Goal: Transaction & Acquisition: Purchase product/service

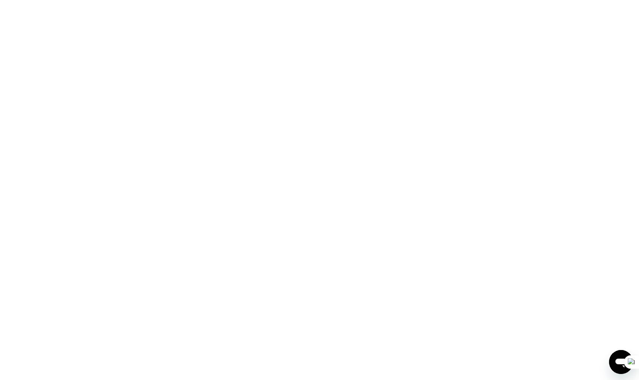
drag, startPoint x: 536, startPoint y: 63, endPoint x: 515, endPoint y: 65, distance: 21.5
click at [452, 63] on div at bounding box center [226, 190] width 452 height 380
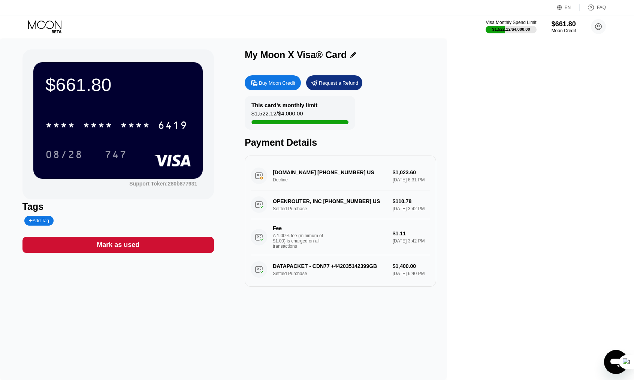
click at [295, 81] on div "Buy Moon Credit" at bounding box center [277, 83] width 36 height 6
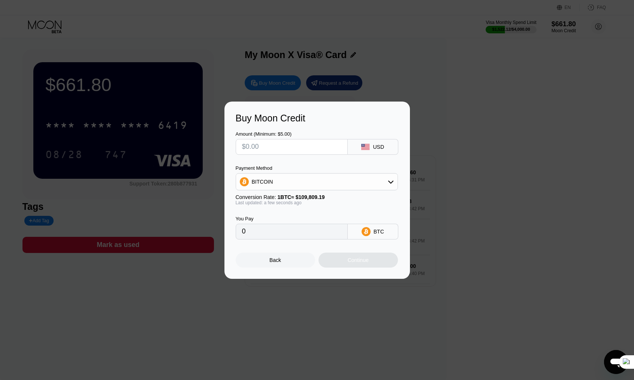
click at [297, 149] on input "text" at bounding box center [291, 146] width 99 height 15
type input "$1"
type input "0.00000911"
type input "$1000"
type input "0.00910671"
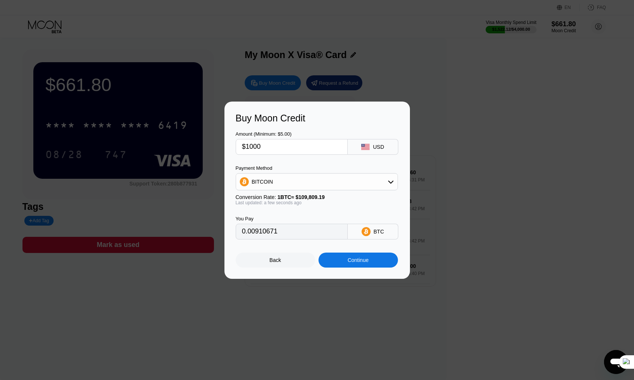
type input "$1000"
click at [323, 187] on div "BITCOIN" at bounding box center [316, 181] width 161 height 15
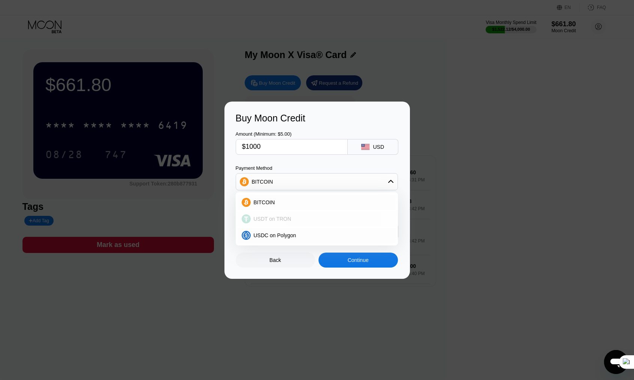
click at [269, 217] on span "USDT on TRON" at bounding box center [273, 219] width 38 height 6
type input "1010.10"
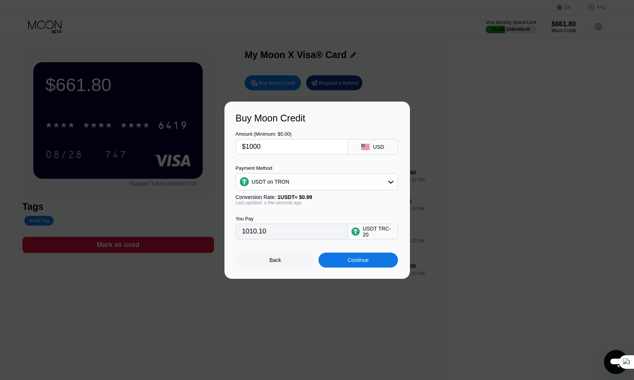
click at [367, 257] on div "Continue" at bounding box center [357, 259] width 79 height 15
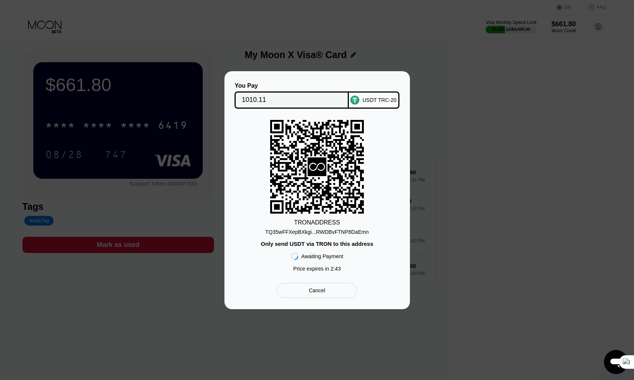
click at [363, 94] on div "USDT TRC-20" at bounding box center [374, 99] width 51 height 17
click at [361, 229] on div "TQ35wFFXepBXkgi...RWDBvFTNP8DaEmn" at bounding box center [316, 232] width 103 height 6
drag, startPoint x: 370, startPoint y: 101, endPoint x: 361, endPoint y: 112, distance: 14.1
click at [370, 101] on div "USDT TRC-20" at bounding box center [379, 100] width 34 height 6
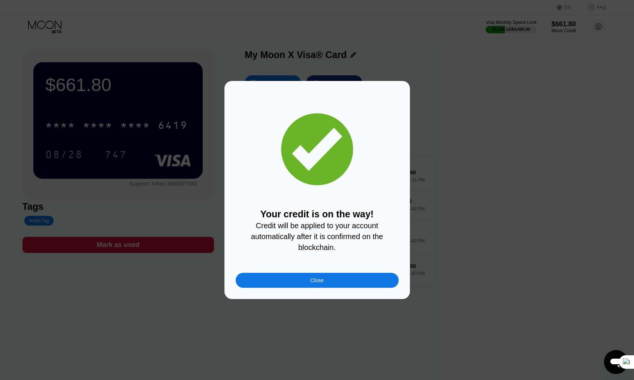
drag, startPoint x: 324, startPoint y: 272, endPoint x: 337, endPoint y: 285, distance: 18.8
click at [324, 272] on div "Your credit is on the way! Credit will be applied to your account automatically…" at bounding box center [317, 190] width 163 height 196
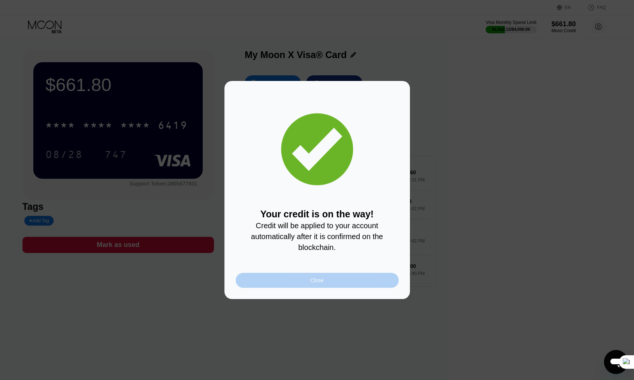
drag, startPoint x: 337, startPoint y: 285, endPoint x: 343, endPoint y: 291, distance: 8.2
click at [337, 285] on div "Close" at bounding box center [317, 280] width 163 height 15
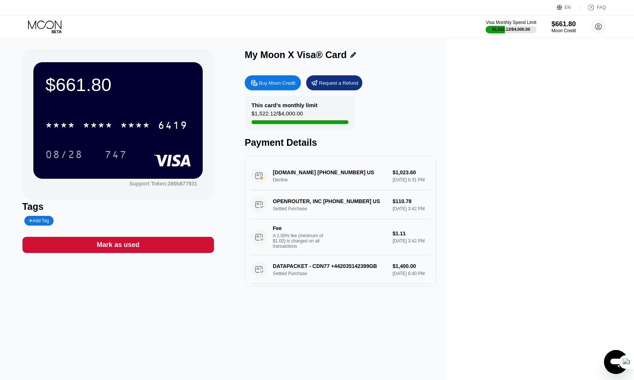
click at [436, 130] on div "This card’s monthly limit $1,522.12 / $4,000.00 Payment Details" at bounding box center [340, 122] width 191 height 52
click at [51, 361] on div "$661.80 * * * * * * * * * * * * 6419 08/28 747 Support Token: 280b877931 Tags A…" at bounding box center [223, 209] width 446 height 342
click at [436, 79] on div "Buy Moon Credit Request a Refund" at bounding box center [340, 82] width 191 height 15
click at [375, 181] on div "[DOMAIN_NAME] [PHONE_NUMBER] US Decline $1,023.60 [DATE] 6:31 PM" at bounding box center [340, 175] width 179 height 29
drag, startPoint x: 377, startPoint y: 178, endPoint x: 383, endPoint y: 178, distance: 6.0
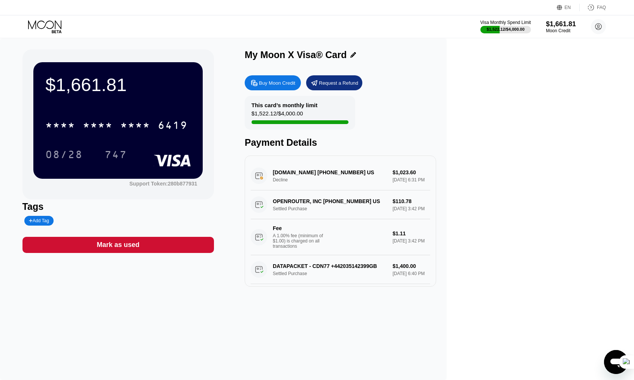
click at [377, 178] on div "[DOMAIN_NAME] [PHONE_NUMBER] US Decline $1,023.60 [DATE] 6:31 PM" at bounding box center [340, 175] width 179 height 29
click at [419, 175] on div "[DOMAIN_NAME] [PHONE_NUMBER] US Decline $1,023.60 [DATE] 6:31 PM" at bounding box center [340, 175] width 179 height 29
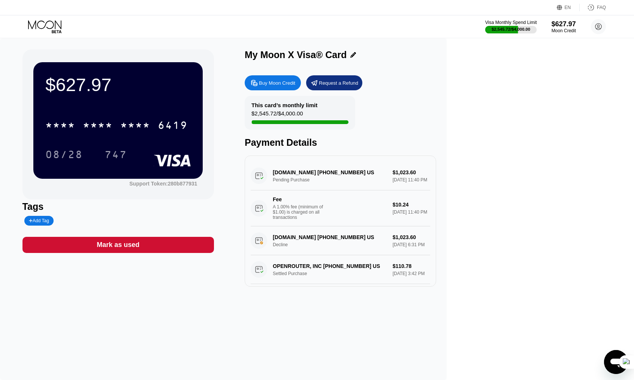
click at [501, 31] on div "$2,545.72 / $4,000.00" at bounding box center [511, 29] width 39 height 4
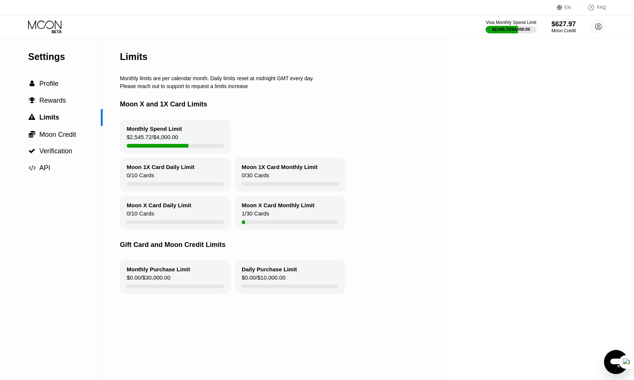
click at [188, 132] on div "Monthly Spend Limit $2,545.72 / $4,000.00" at bounding box center [175, 136] width 110 height 34
click at [149, 132] on div "Monthly Spend Limit" at bounding box center [154, 128] width 55 height 6
click at [140, 144] on div "$2,545.72 / $4,000.00" at bounding box center [153, 139] width 52 height 10
click at [63, 141] on div " Moon Credit" at bounding box center [51, 134] width 103 height 17
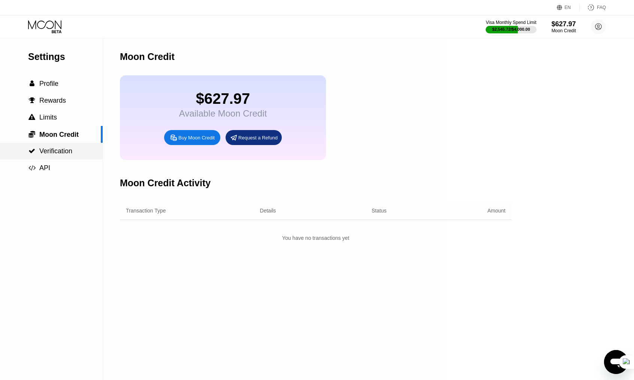
click at [64, 152] on span "Verification" at bounding box center [55, 150] width 33 height 7
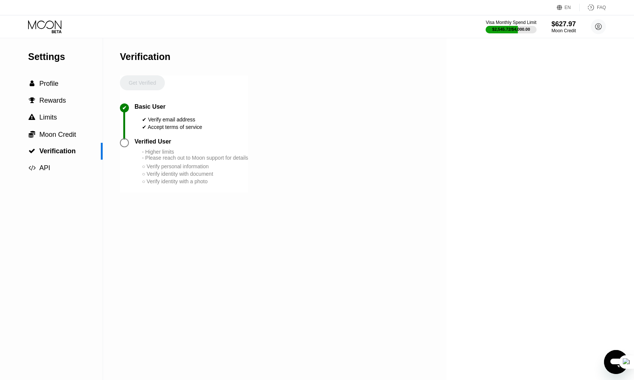
drag, startPoint x: 141, startPoint y: 132, endPoint x: 256, endPoint y: 137, distance: 115.1
click at [256, 137] on div "Settings  Profile  Rewards  Limits  Moon Credit  Verification  API Verifi…" at bounding box center [223, 209] width 446 height 342
click at [204, 127] on div "✔ Basic User ✔ Verify email address ✔ Accept terms of service" at bounding box center [184, 120] width 128 height 35
drag, startPoint x: 186, startPoint y: 134, endPoint x: 141, endPoint y: 132, distance: 45.0
click at [141, 131] on div "Basic User ✔ Verify email address ✔ Accept terms of service" at bounding box center [168, 116] width 68 height 27
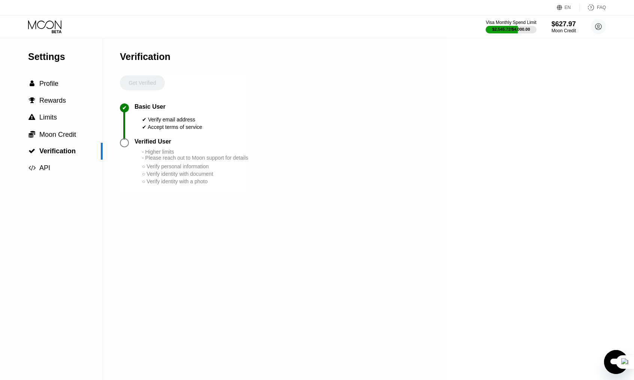
click at [154, 122] on div "✔ Verify email address" at bounding box center [172, 119] width 60 height 6
drag, startPoint x: 185, startPoint y: 125, endPoint x: 196, endPoint y: 125, distance: 10.5
click at [196, 122] on div "✔ Verify email address" at bounding box center [172, 119] width 60 height 6
drag, startPoint x: 205, startPoint y: 133, endPoint x: 128, endPoint y: 132, distance: 76.0
click at [128, 132] on div "✔ Basic User ✔ Verify email address ✔ Accept terms of service" at bounding box center [184, 120] width 128 height 35
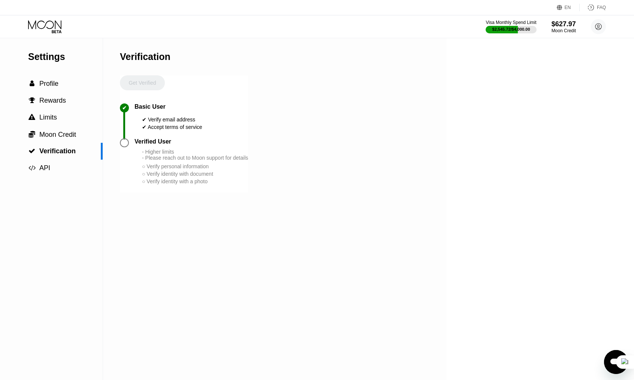
click at [161, 130] on div "✔ Accept terms of service" at bounding box center [172, 127] width 60 height 6
click at [143, 145] on div "Verified User" at bounding box center [152, 141] width 37 height 7
drag, startPoint x: 119, startPoint y: 149, endPoint x: 134, endPoint y: 147, distance: 15.5
click at [119, 149] on div "Settings  Profile  Rewards  Limits  Moon Credit  Verification  API Verifi…" at bounding box center [223, 209] width 446 height 342
click at [136, 145] on div "Verified User" at bounding box center [152, 141] width 37 height 7
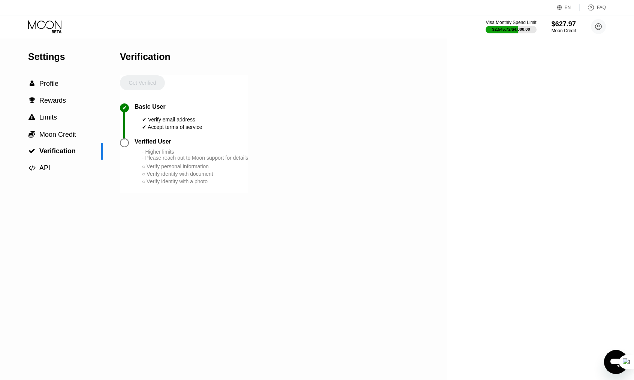
click at [159, 161] on div "- Higher limits - Please reach out to Moon support for details" at bounding box center [195, 155] width 106 height 12
drag, startPoint x: 137, startPoint y: 159, endPoint x: 243, endPoint y: 166, distance: 105.8
click at [243, 166] on div "Verified User - Higher limits - Please reach out to Moon support for details ○ …" at bounding box center [190, 161] width 113 height 47
drag, startPoint x: 297, startPoint y: 170, endPoint x: 115, endPoint y: 159, distance: 181.6
click at [115, 159] on div "Settings  Profile  Rewards  Limits  Moon Credit  Verification  API Verifi…" at bounding box center [223, 209] width 446 height 342
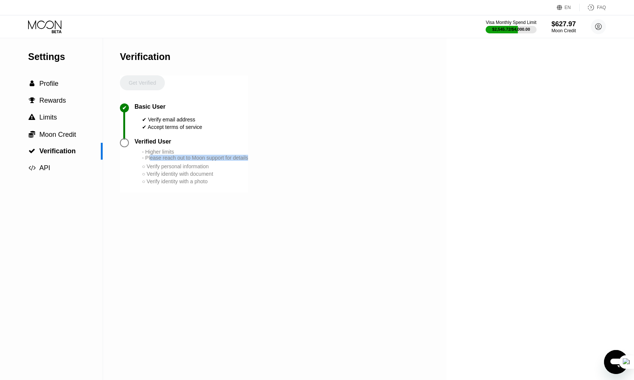
drag, startPoint x: 164, startPoint y: 169, endPoint x: 258, endPoint y: 170, distance: 94.0
click at [258, 170] on div "Settings  Profile  Rewards  Limits  Moon Credit  Verification  API Verifi…" at bounding box center [223, 209] width 446 height 342
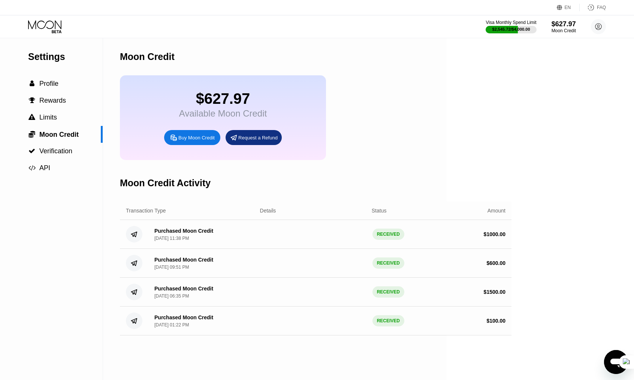
drag, startPoint x: 457, startPoint y: 64, endPoint x: 430, endPoint y: 84, distance: 32.7
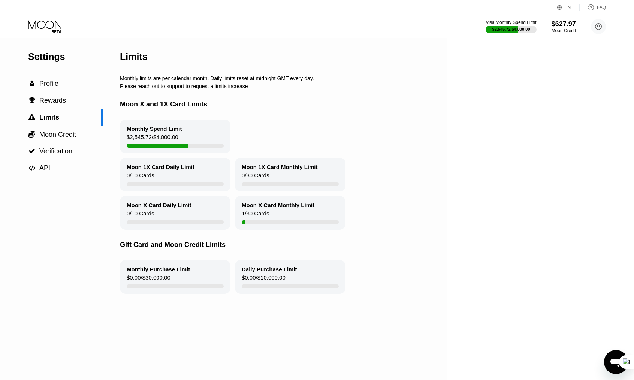
drag, startPoint x: 233, startPoint y: 90, endPoint x: 239, endPoint y: 96, distance: 8.7
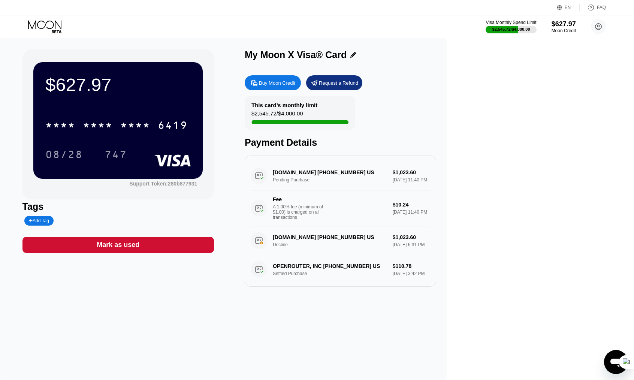
click at [214, 194] on div "$627.97 * * * * * * * * * * * * 6419 08/28 747 Support Token: 280b877931" at bounding box center [117, 124] width 191 height 150
